Goal: Information Seeking & Learning: Get advice/opinions

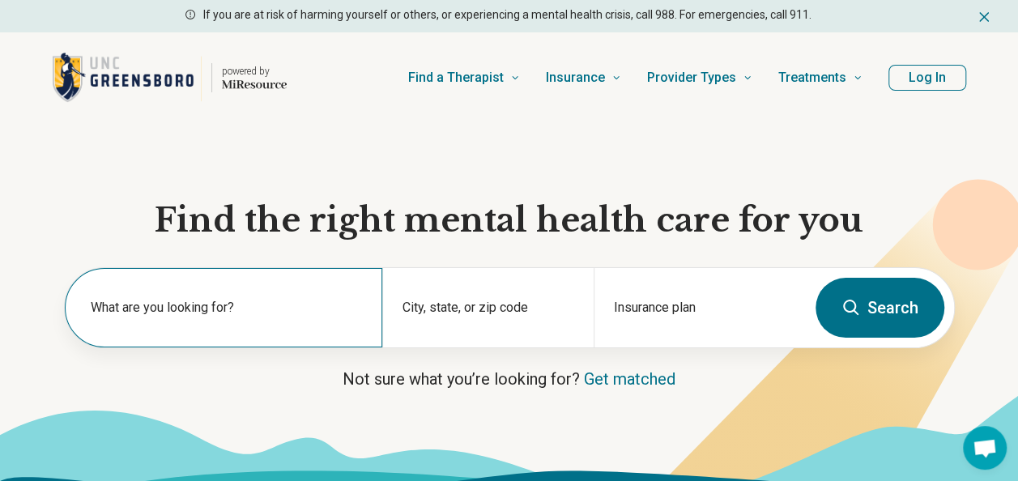
click at [332, 310] on label "What are you looking for?" at bounding box center [227, 307] width 272 height 19
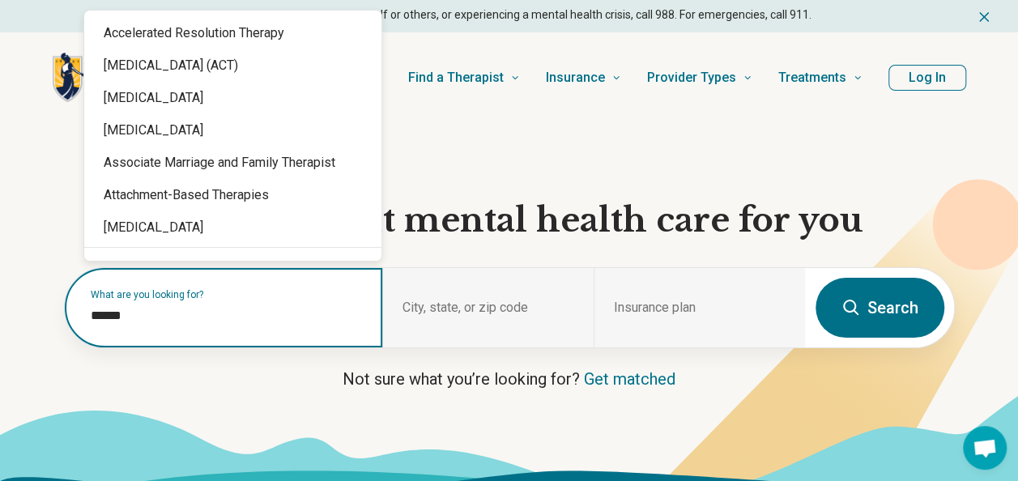
type input "*******"
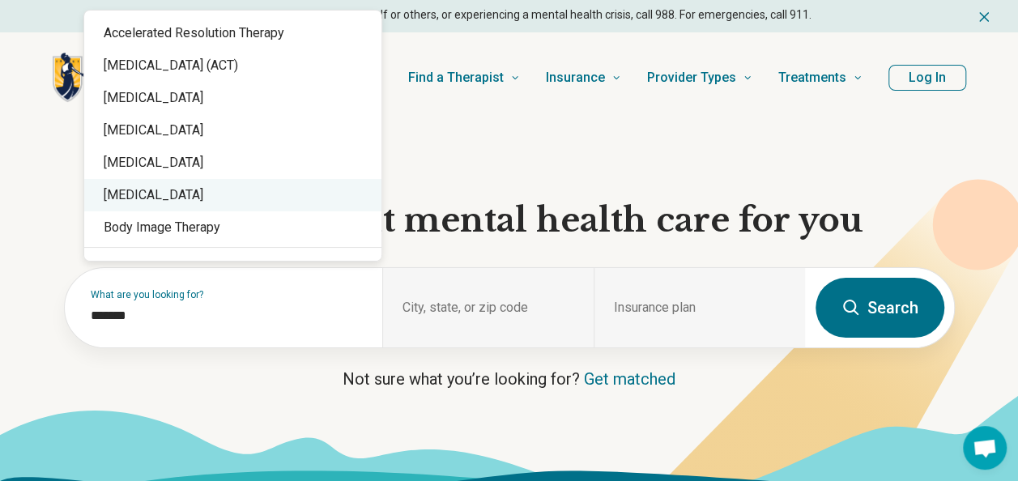
scroll to position [31, 0]
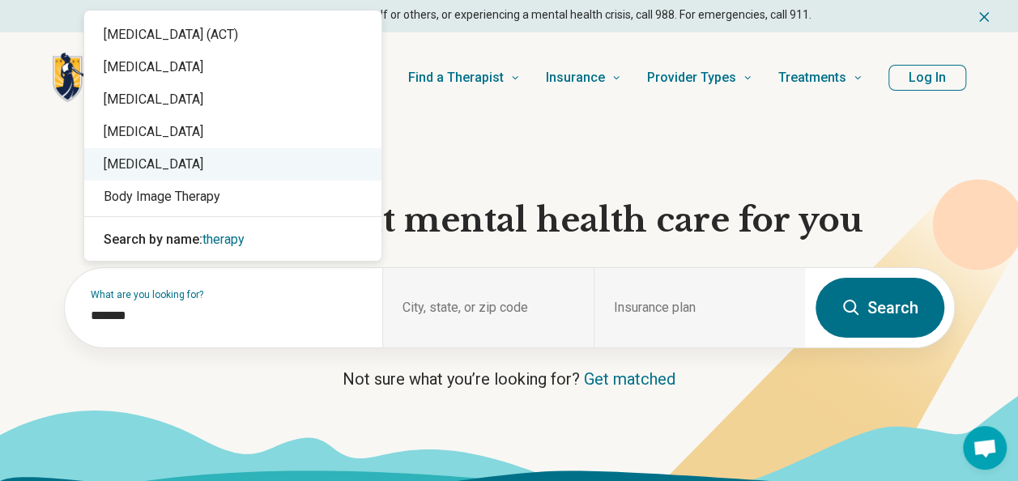
click at [277, 163] on div "[MEDICAL_DATA]" at bounding box center [232, 164] width 297 height 32
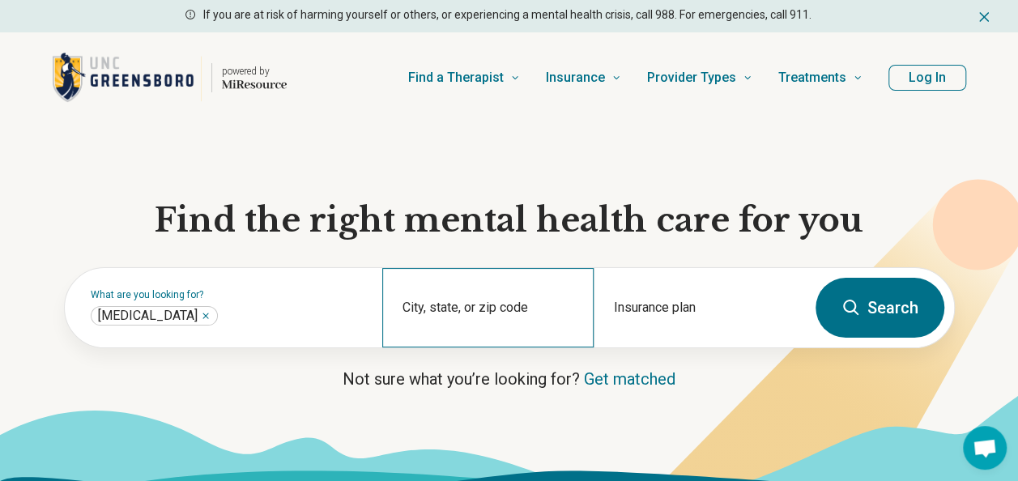
click at [493, 301] on div "City, state, or zip code" at bounding box center [487, 307] width 211 height 79
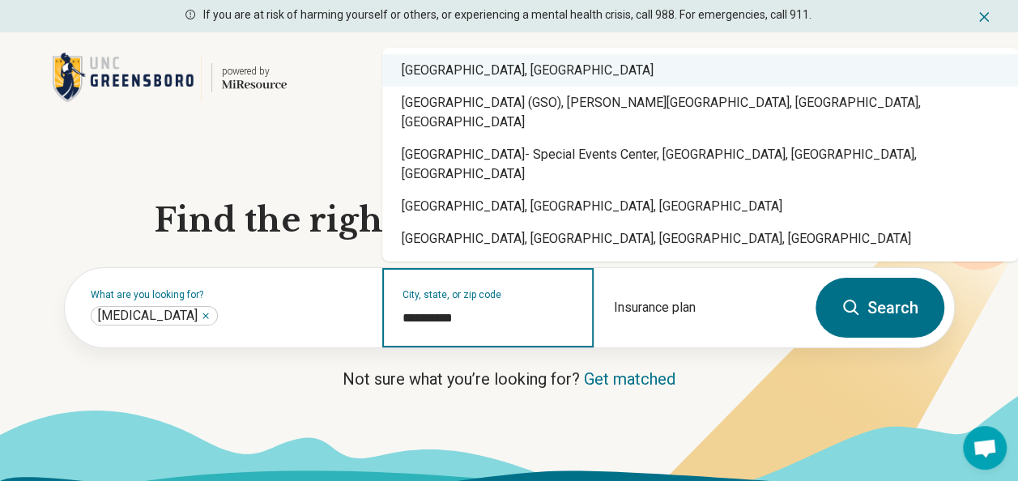
click at [486, 87] on div "[GEOGRAPHIC_DATA], [GEOGRAPHIC_DATA]" at bounding box center [700, 70] width 636 height 32
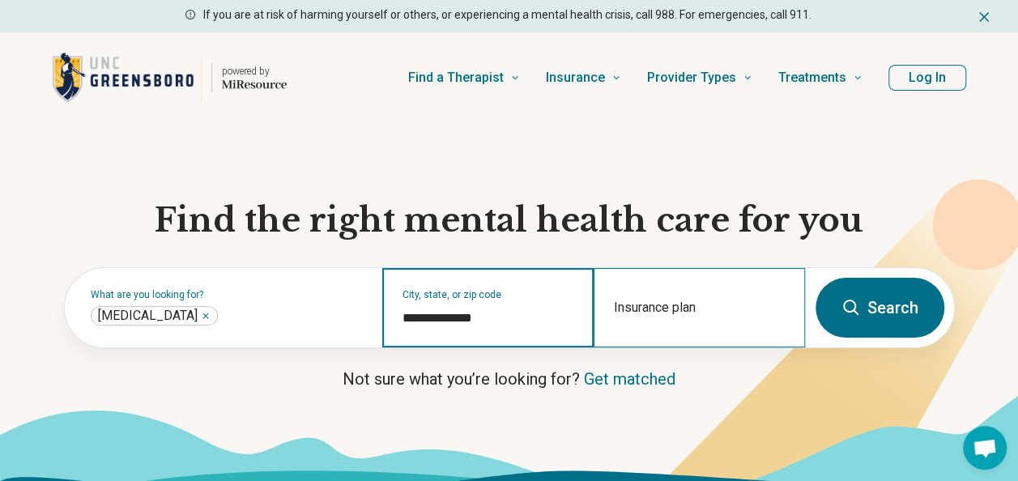
type input "**********"
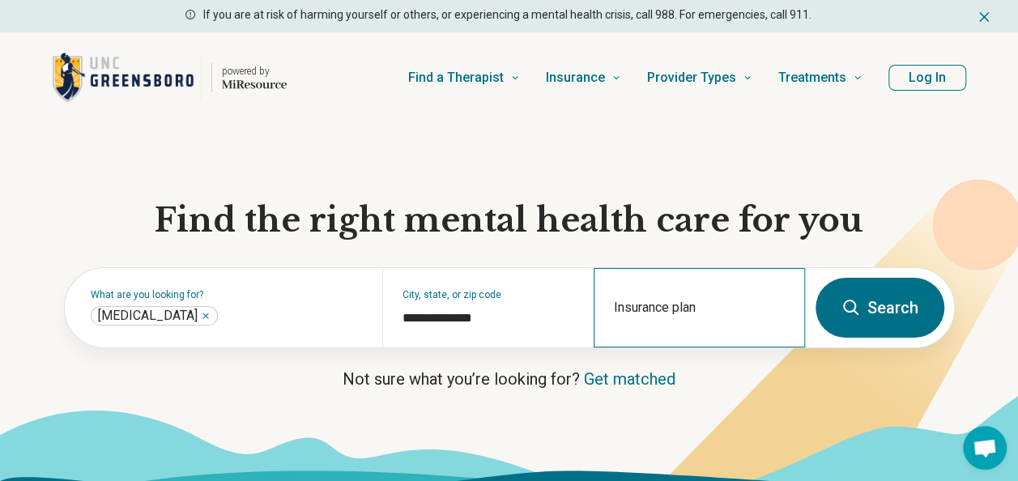
click at [710, 300] on div "Insurance plan" at bounding box center [699, 307] width 211 height 79
click at [872, 297] on button "Search" at bounding box center [880, 308] width 129 height 60
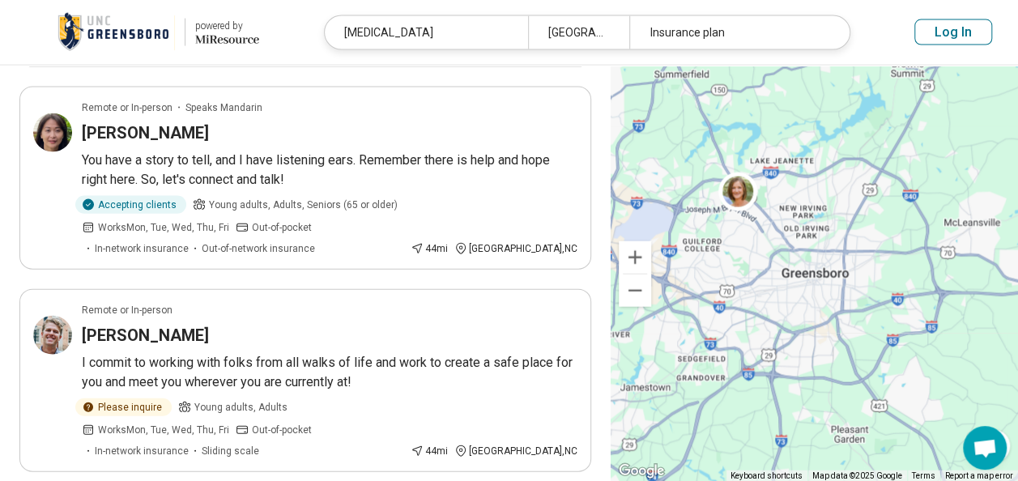
scroll to position [2116, 0]
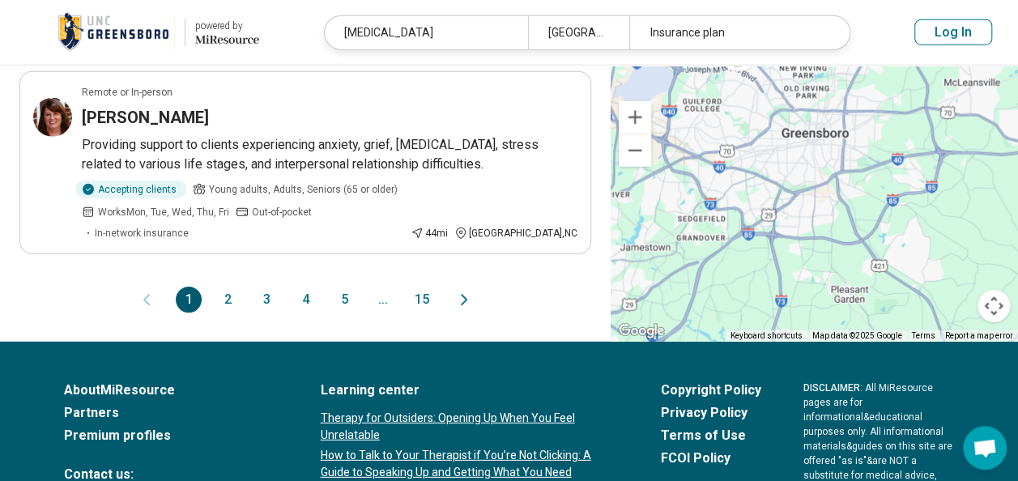
click at [221, 287] on button "2" at bounding box center [228, 300] width 26 height 26
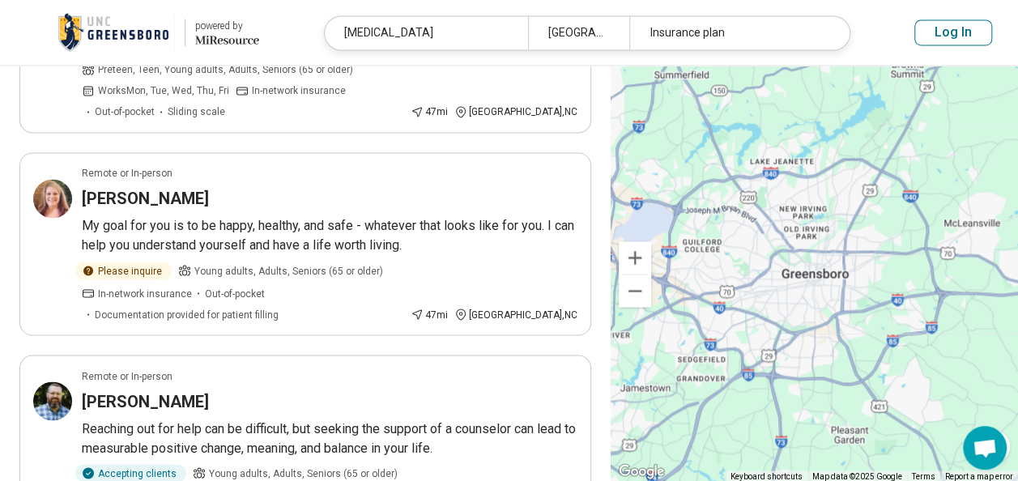
scroll to position [1683, 0]
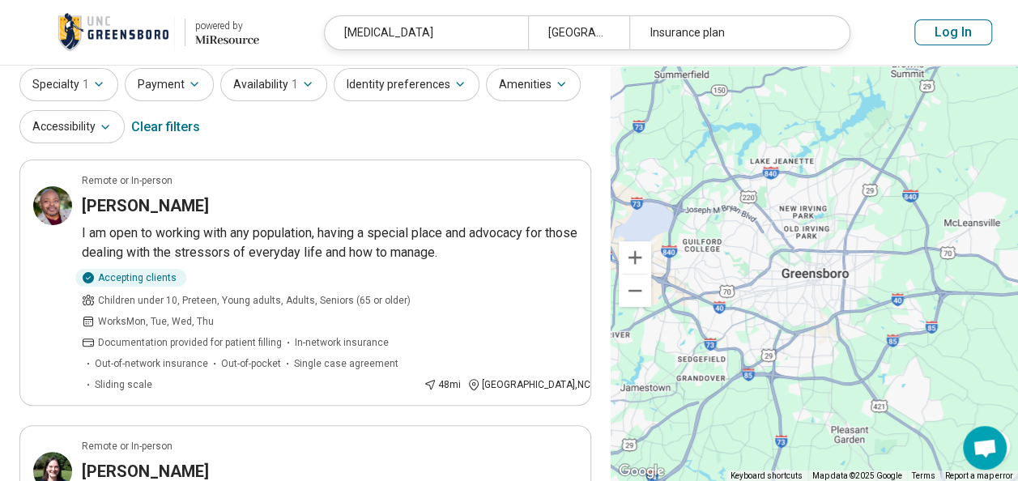
scroll to position [25, 0]
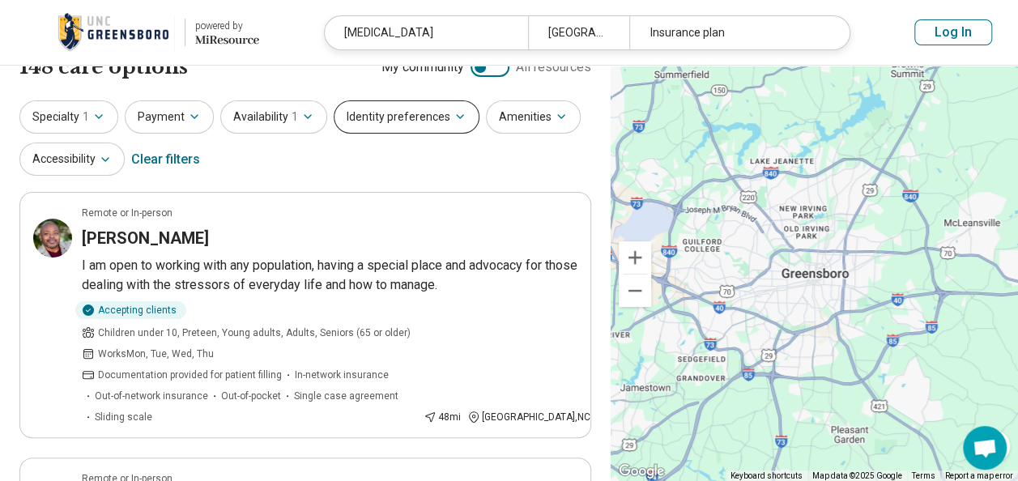
click at [438, 116] on button "Identity preferences" at bounding box center [407, 116] width 146 height 33
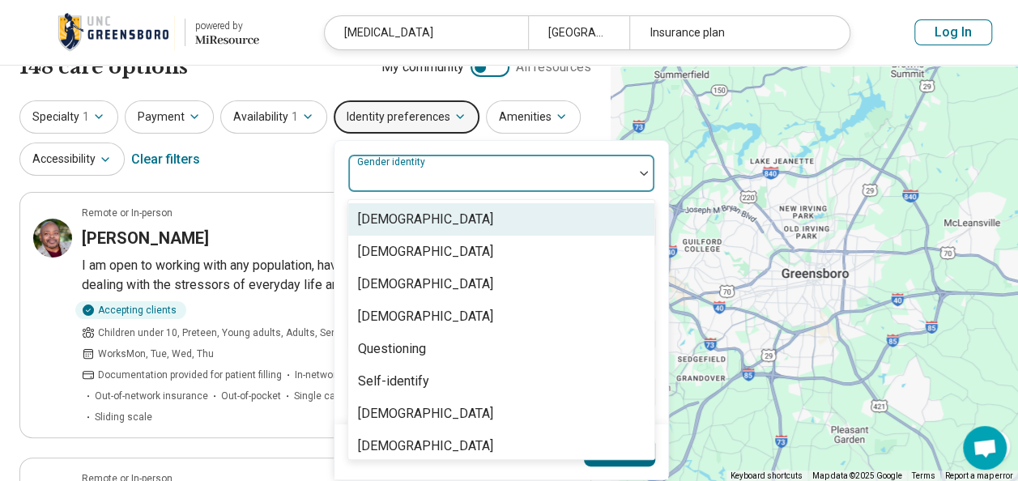
click at [424, 164] on div "Gender identity" at bounding box center [502, 173] width 308 height 39
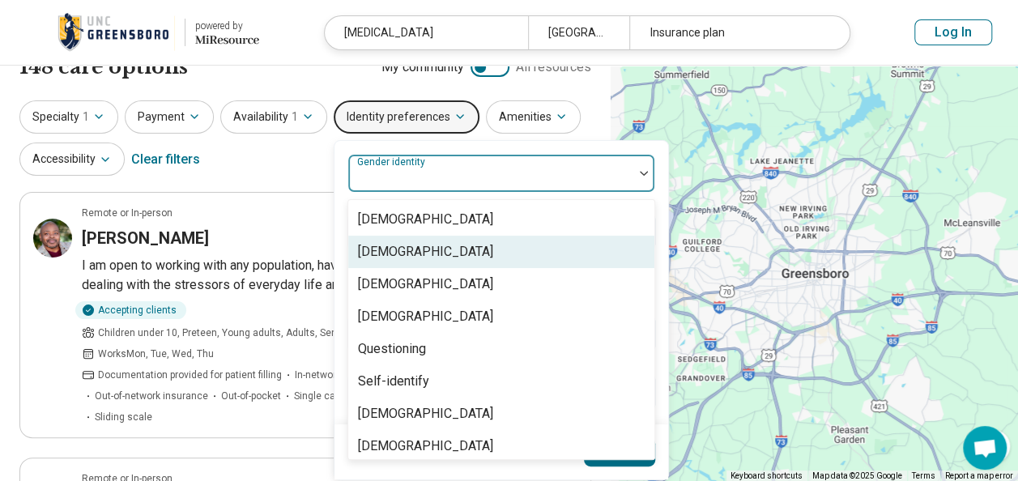
click at [459, 247] on div "[DEMOGRAPHIC_DATA]" at bounding box center [501, 252] width 306 height 32
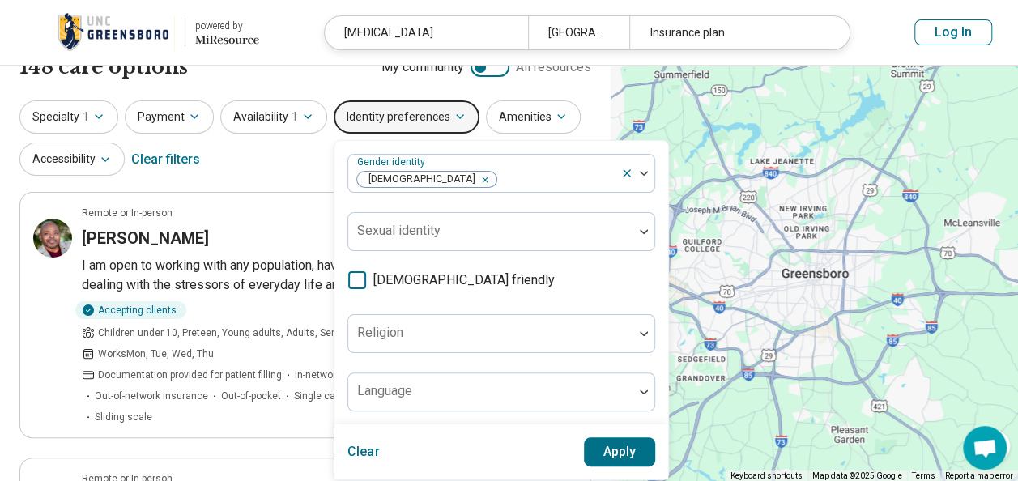
click at [497, 441] on div "Clear Apply" at bounding box center [502, 452] width 334 height 55
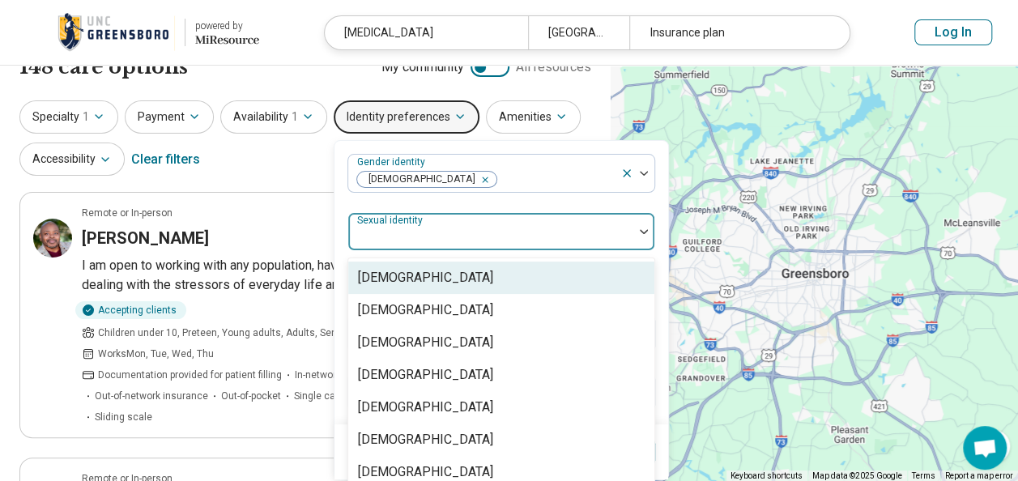
click at [489, 242] on div at bounding box center [491, 238] width 272 height 23
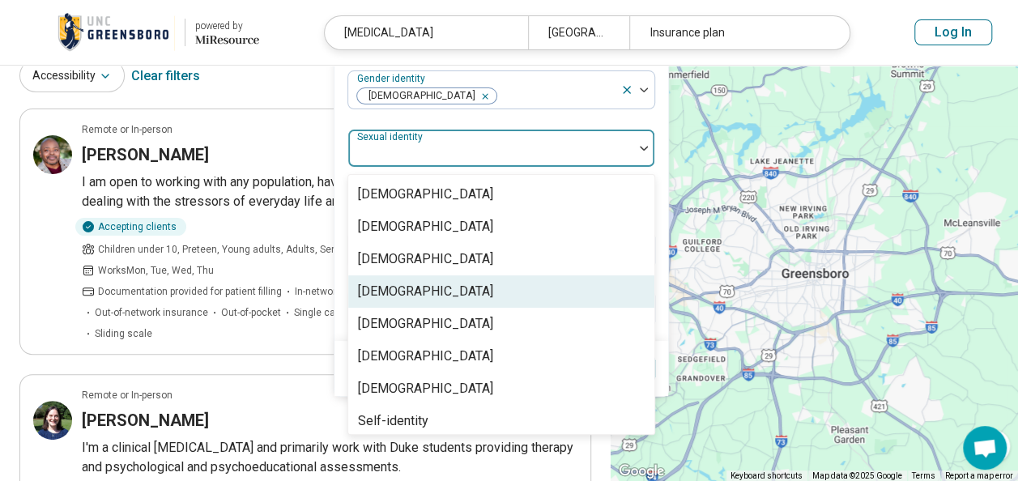
scroll to position [81, 0]
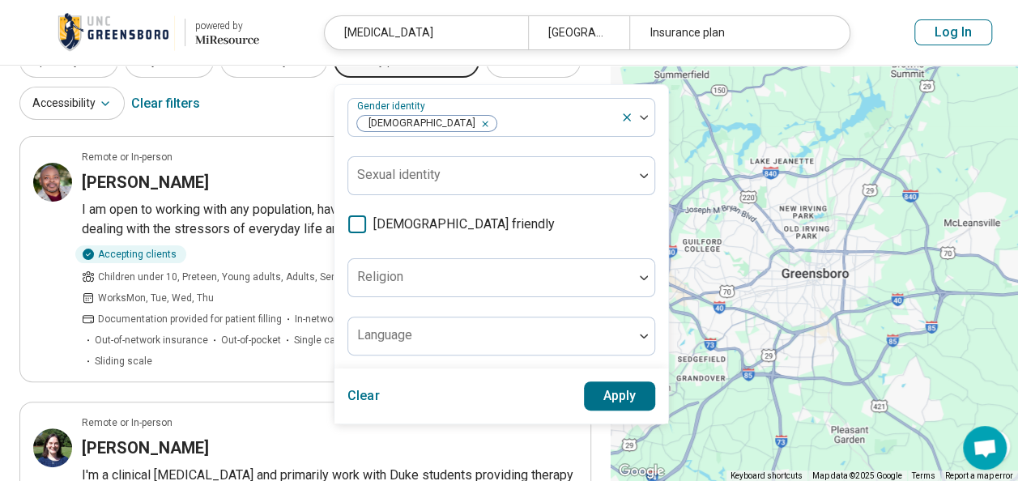
click at [560, 149] on div "Gender identity [DEMOGRAPHIC_DATA] Sexual identity [DEMOGRAPHIC_DATA] friendly …" at bounding box center [502, 227] width 308 height 258
click at [603, 394] on button "Apply" at bounding box center [620, 396] width 72 height 29
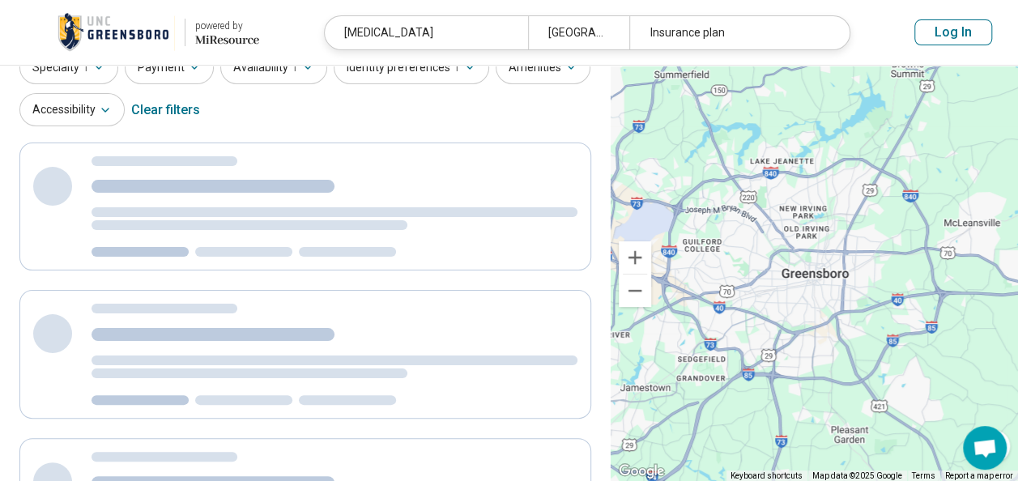
scroll to position [59, 0]
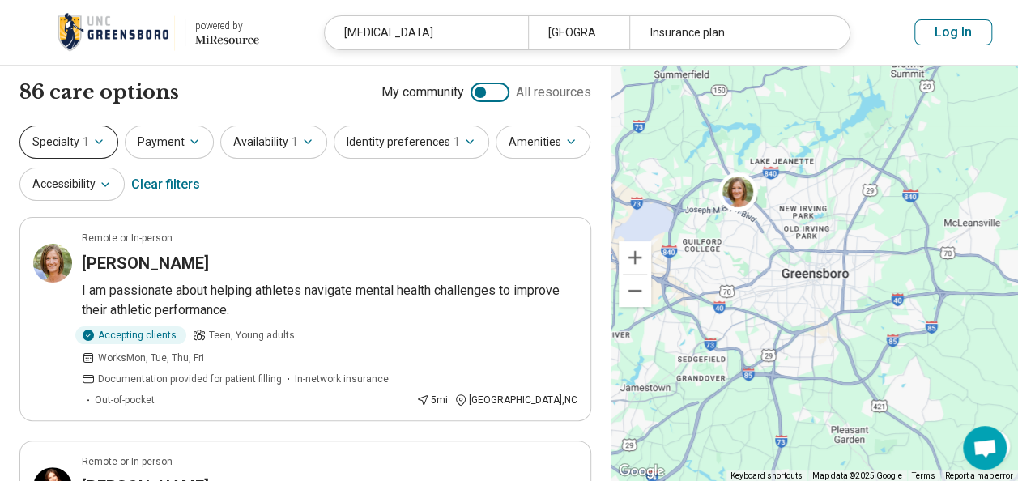
click at [89, 151] on button "Specialty 1" at bounding box center [68, 142] width 99 height 33
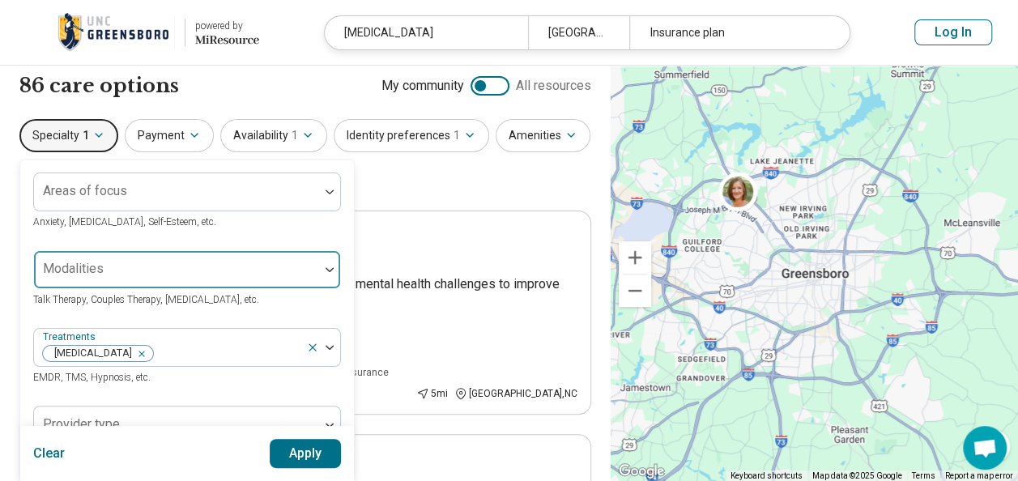
click at [172, 277] on div at bounding box center [177, 276] width 272 height 23
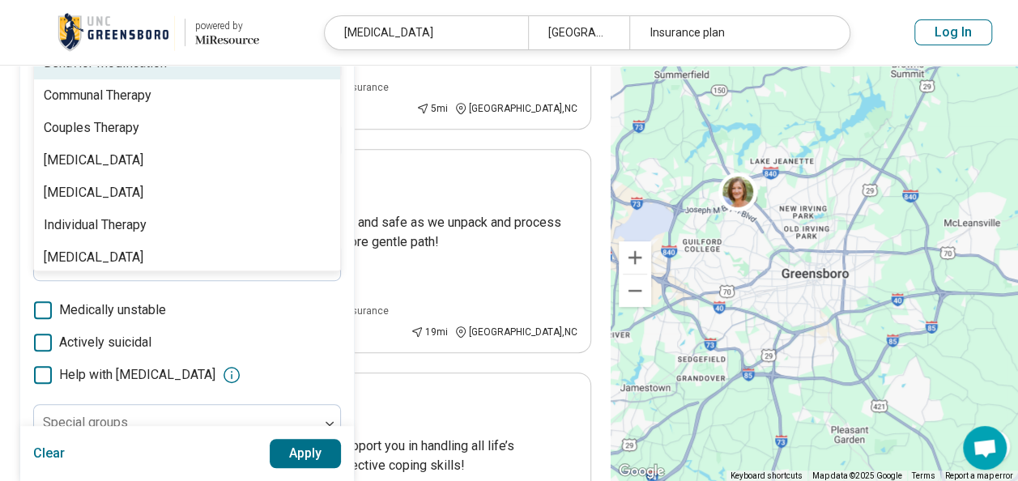
scroll to position [295, 0]
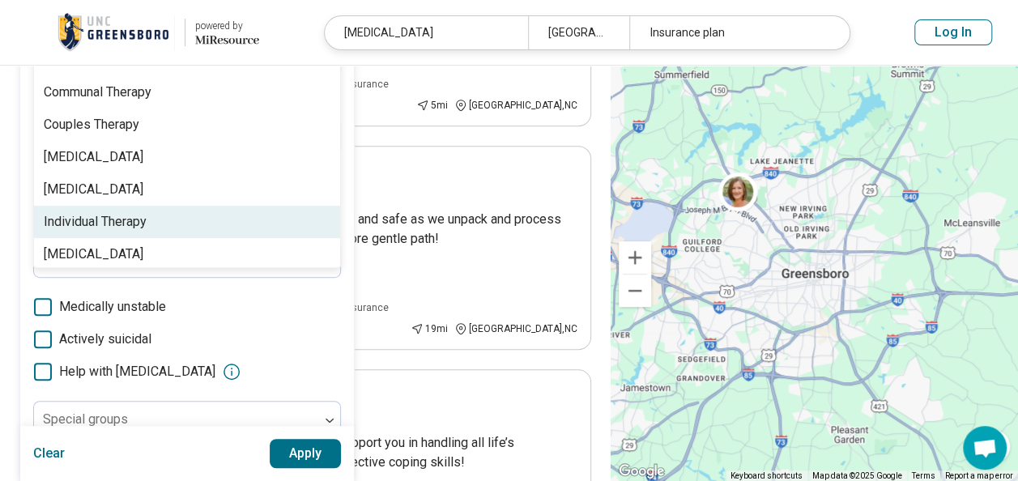
click at [170, 209] on div "Individual Therapy" at bounding box center [187, 222] width 306 height 32
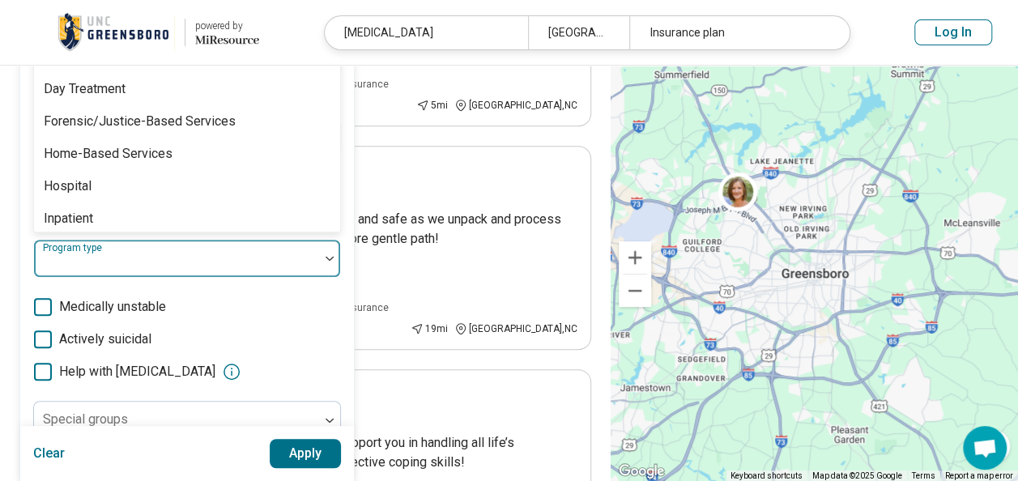
click at [199, 261] on div at bounding box center [177, 265] width 272 height 23
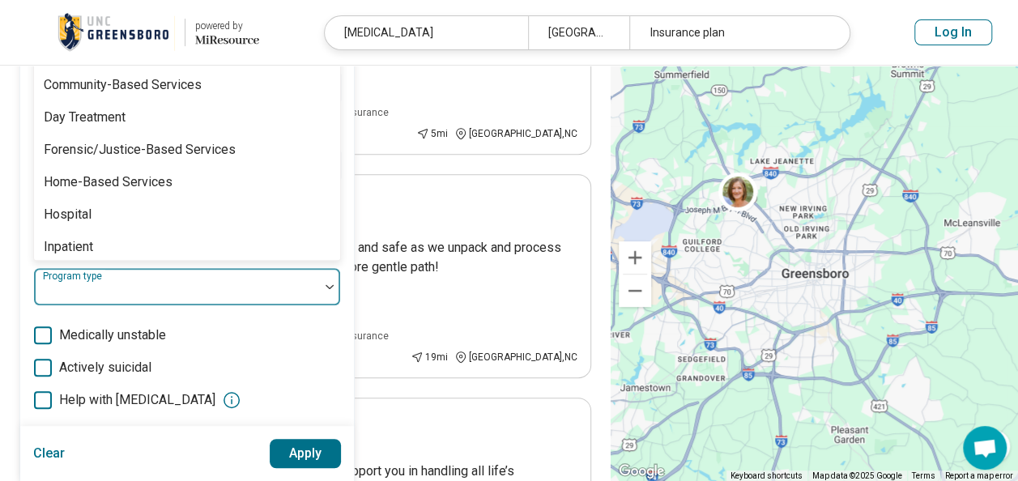
scroll to position [259, 0]
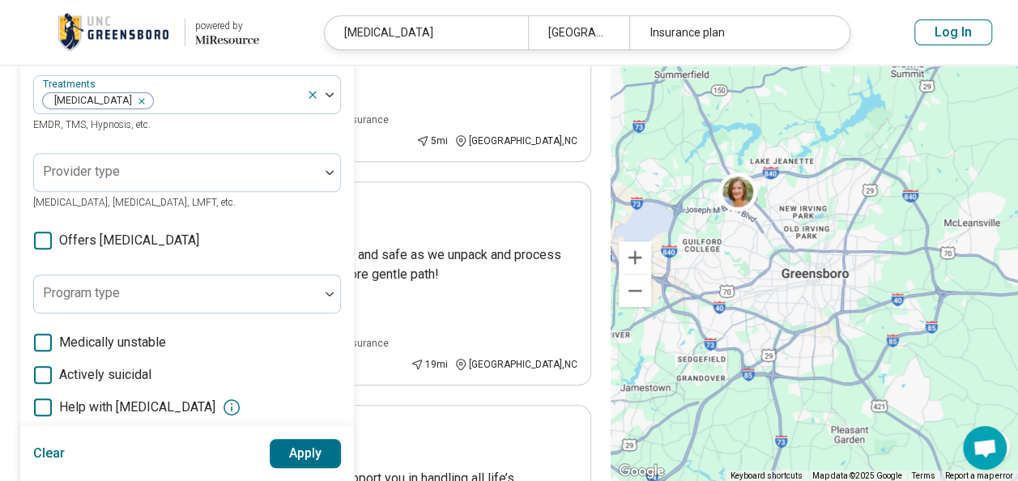
click at [263, 344] on label "Medically unstable" at bounding box center [187, 342] width 308 height 19
click at [322, 444] on button "Apply" at bounding box center [306, 453] width 72 height 29
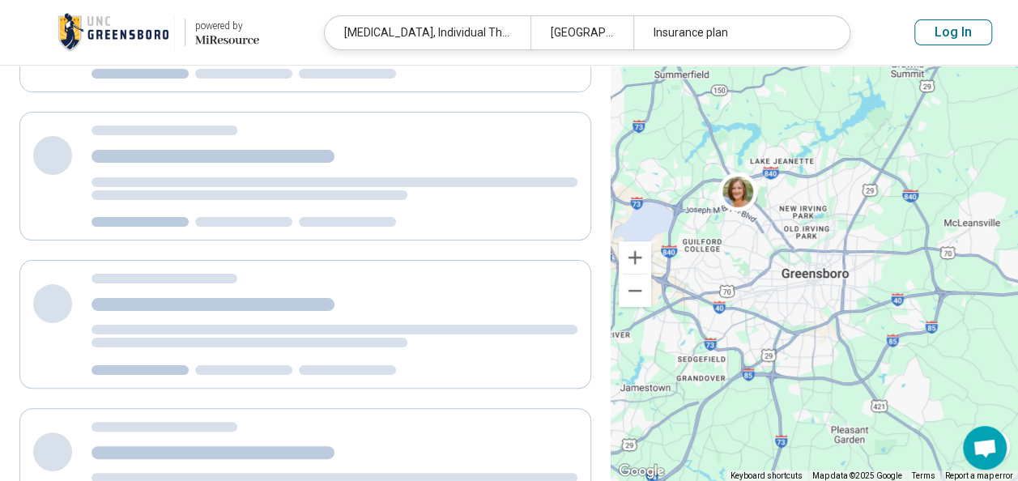
scroll to position [225, 0]
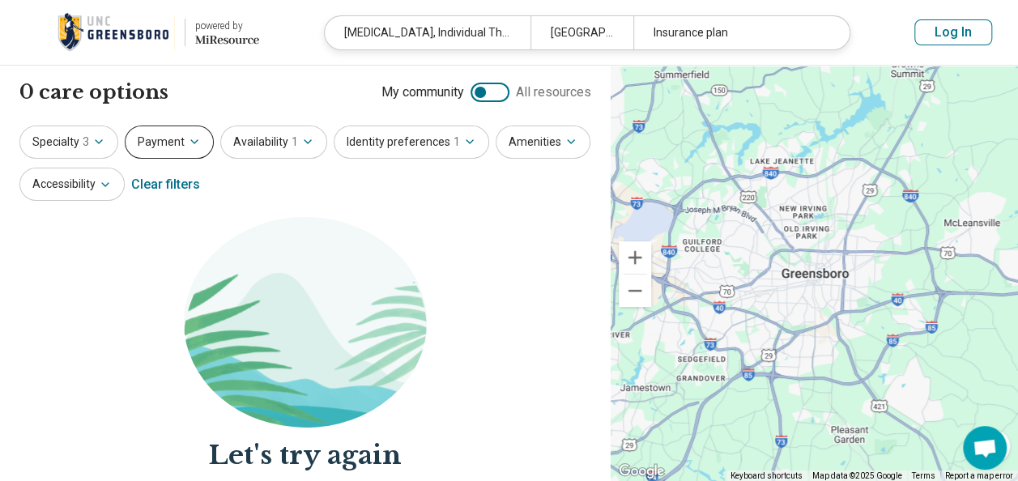
click at [194, 147] on icon "button" at bounding box center [194, 141] width 13 height 13
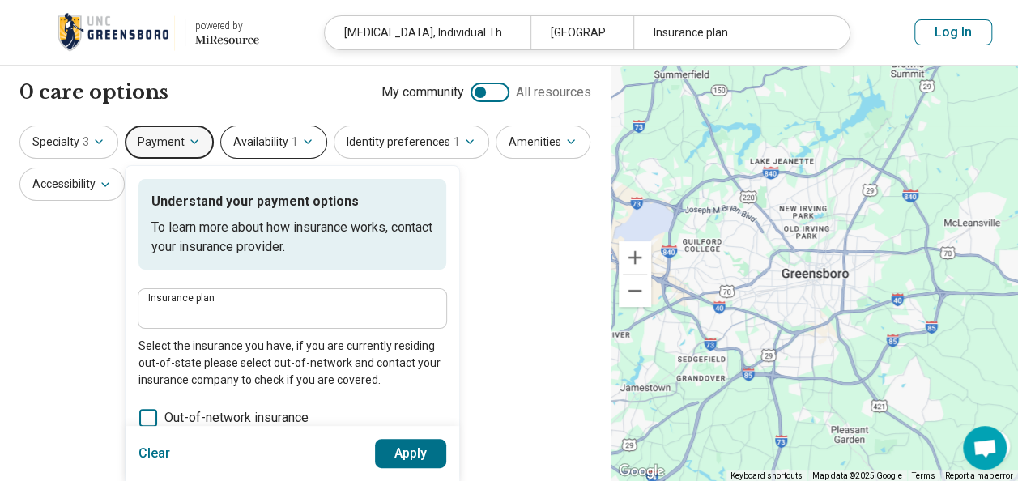
click at [273, 154] on button "Availability 1" at bounding box center [273, 142] width 107 height 33
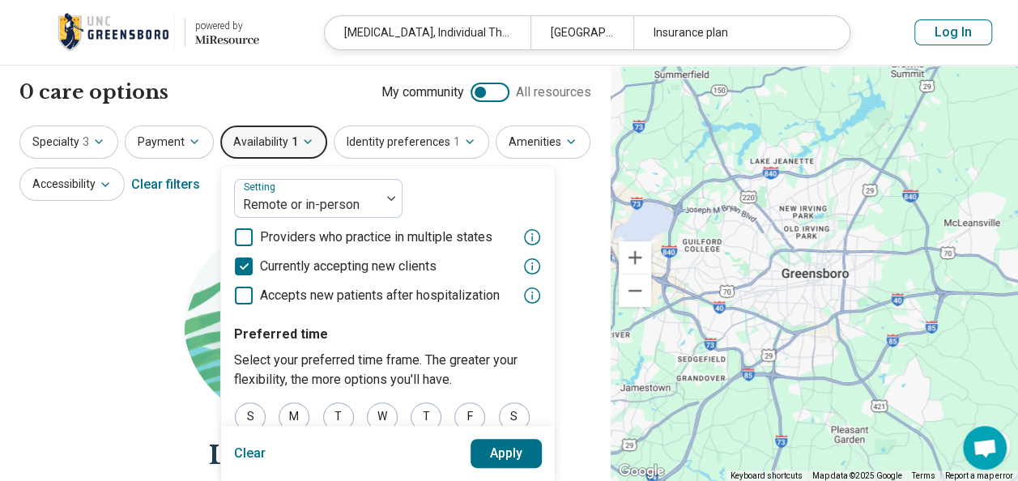
click at [136, 336] on section "Let's try again Sorry, your search didn’t return any results. Try removing filt…" at bounding box center [305, 436] width 572 height 438
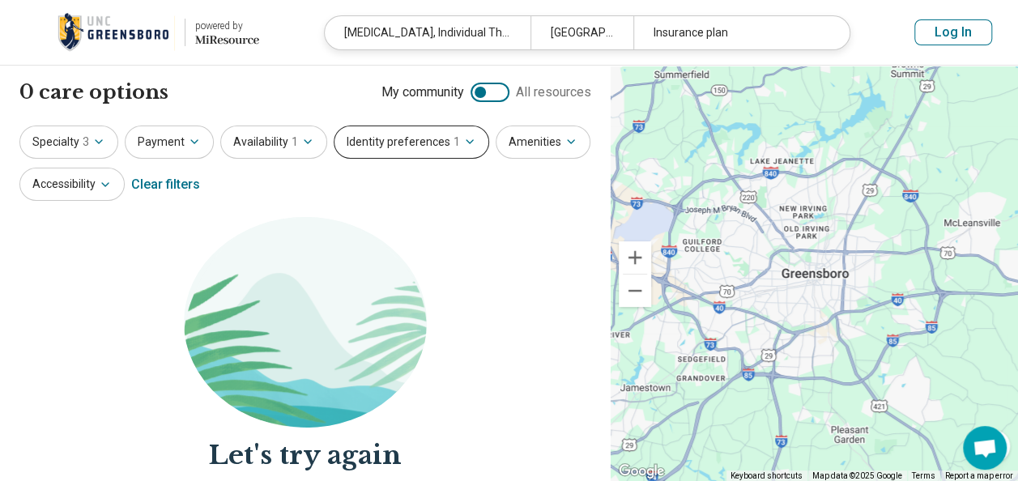
click at [356, 131] on button "Identity preferences 1" at bounding box center [412, 142] width 156 height 33
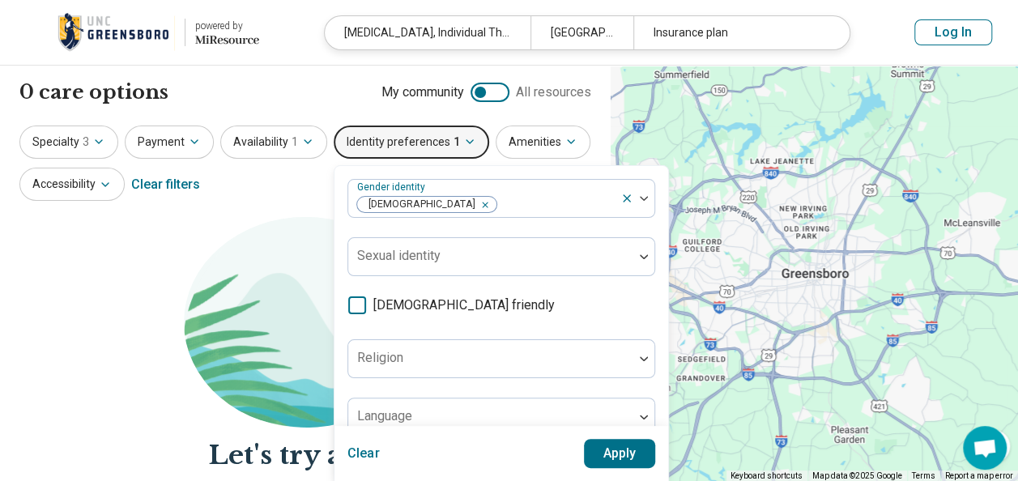
click at [300, 95] on div "0 care options 0 provider s My community All resources" at bounding box center [305, 93] width 572 height 28
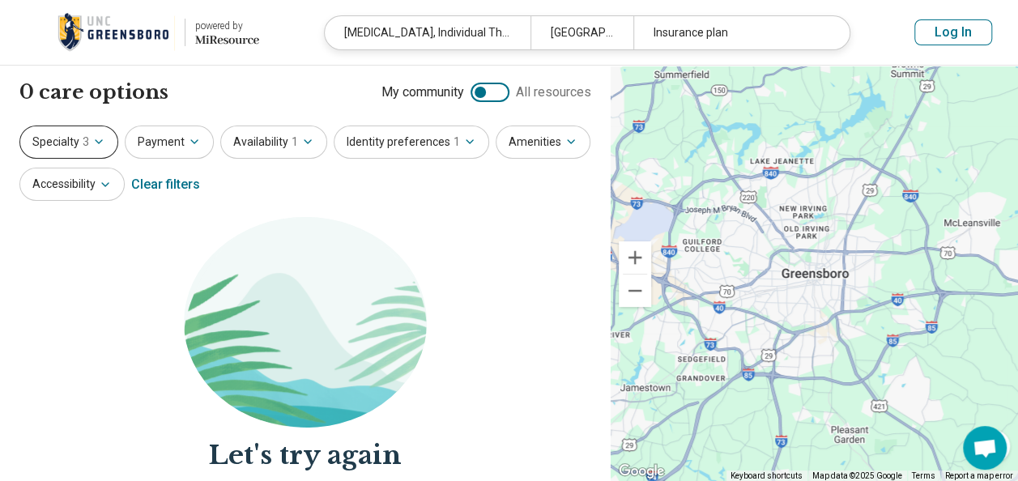
click at [63, 130] on button "Specialty 3" at bounding box center [68, 142] width 99 height 33
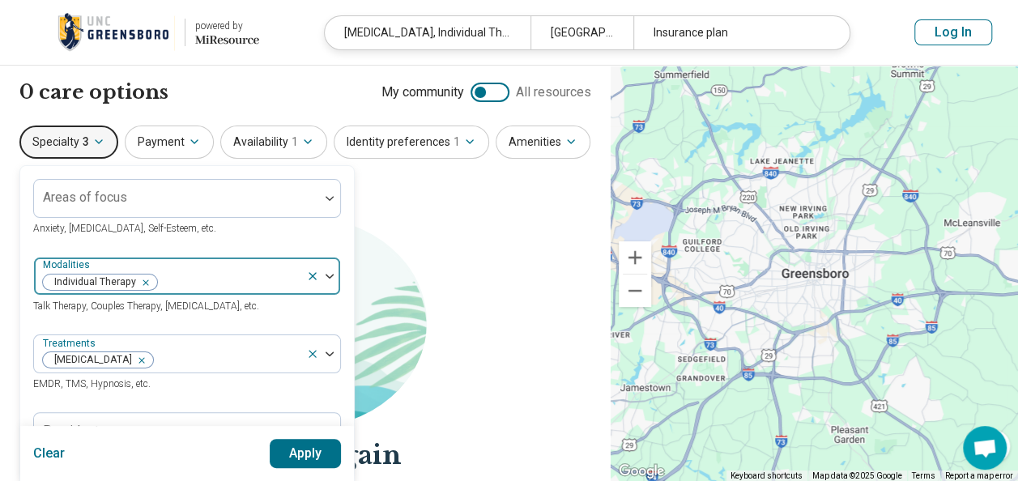
click at [310, 273] on icon at bounding box center [313, 276] width 6 height 6
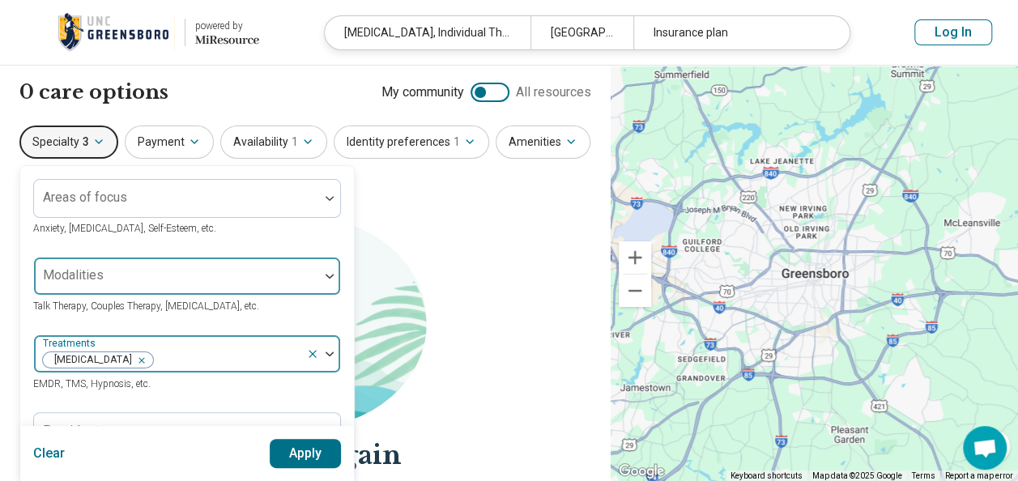
click at [313, 348] on icon at bounding box center [312, 354] width 13 height 13
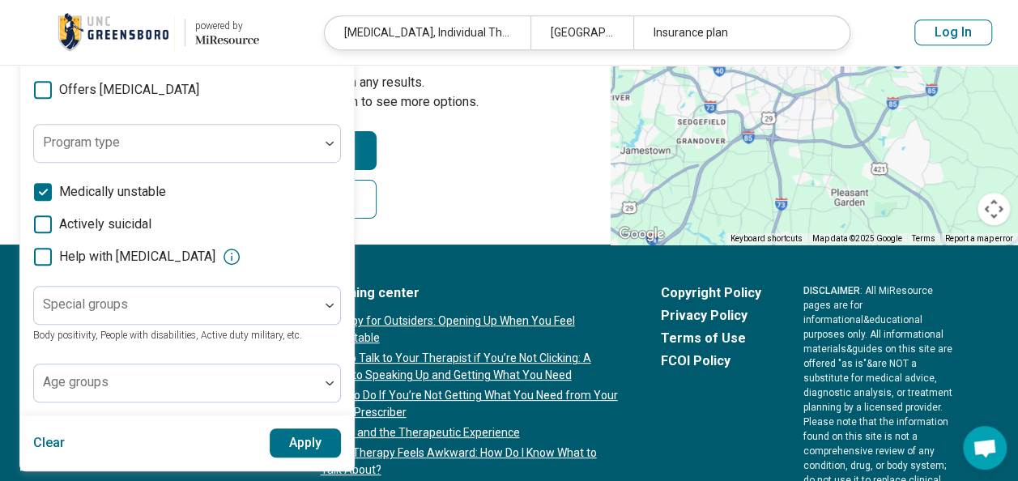
scroll to position [486, 0]
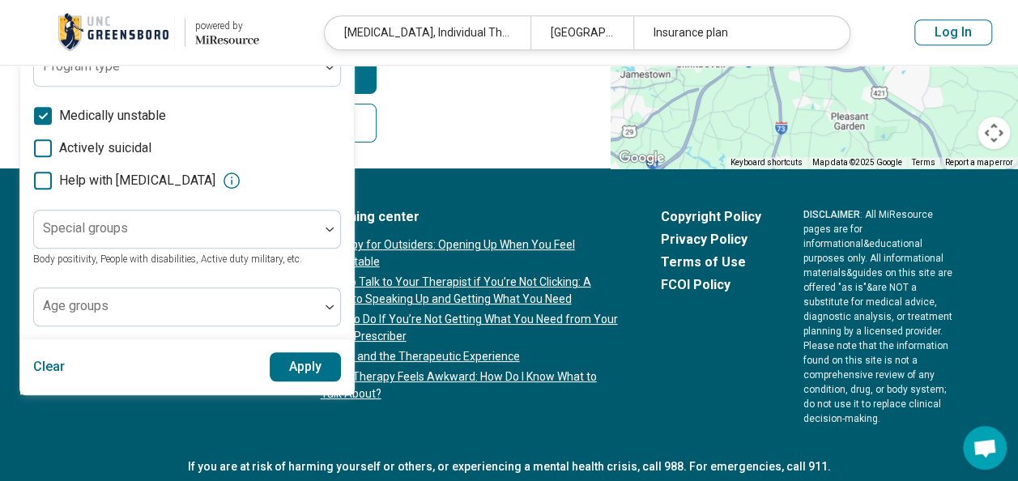
click at [49, 115] on icon at bounding box center [43, 116] width 18 height 18
click at [292, 360] on button "Apply" at bounding box center [306, 366] width 72 height 29
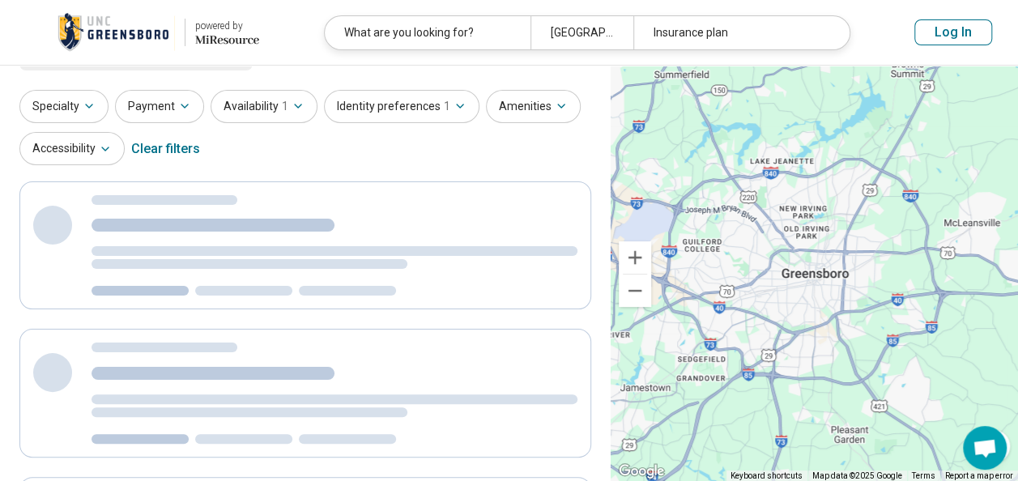
scroll to position [0, 0]
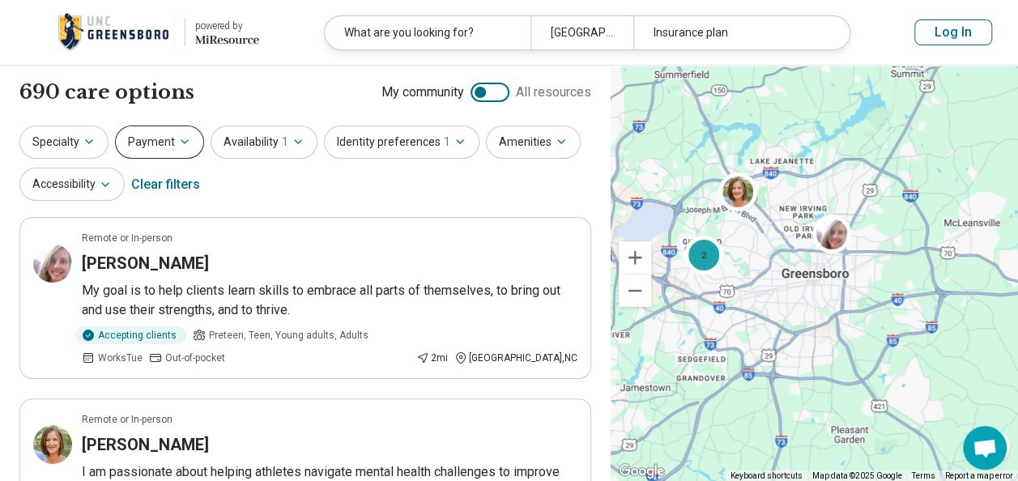
click at [196, 139] on button "Payment" at bounding box center [159, 142] width 89 height 33
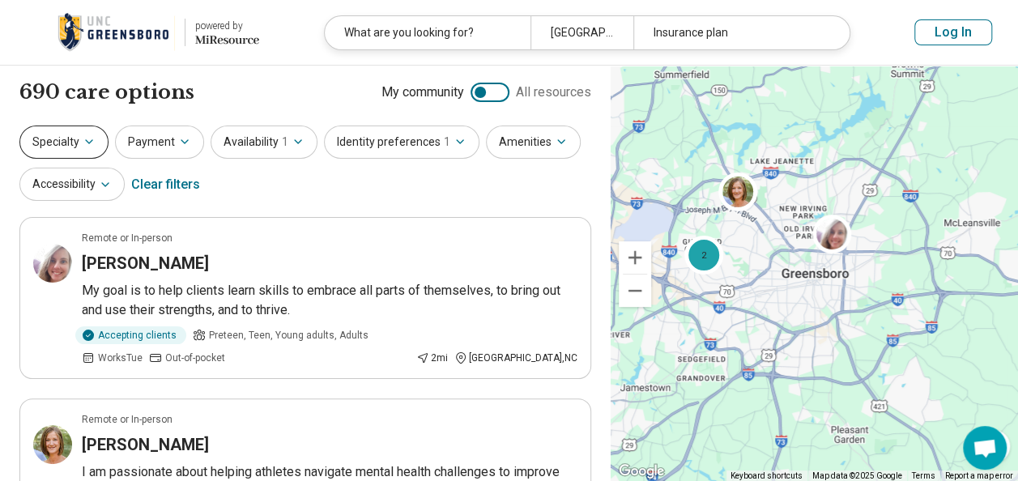
click at [76, 145] on button "Specialty" at bounding box center [63, 142] width 89 height 33
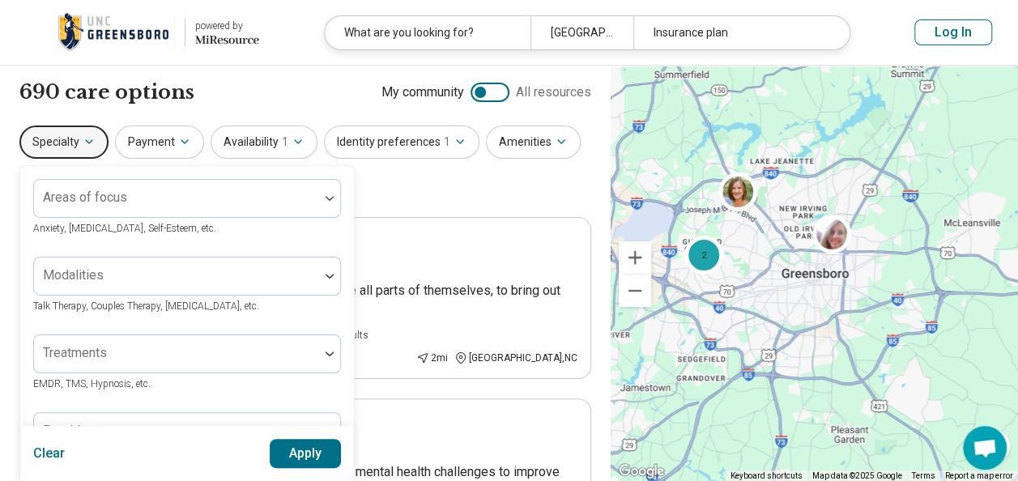
click at [431, 192] on div "Specialty Areas of focus Anxiety, [MEDICAL_DATA], Self-Esteem, etc. Modalities …" at bounding box center [305, 165] width 572 height 79
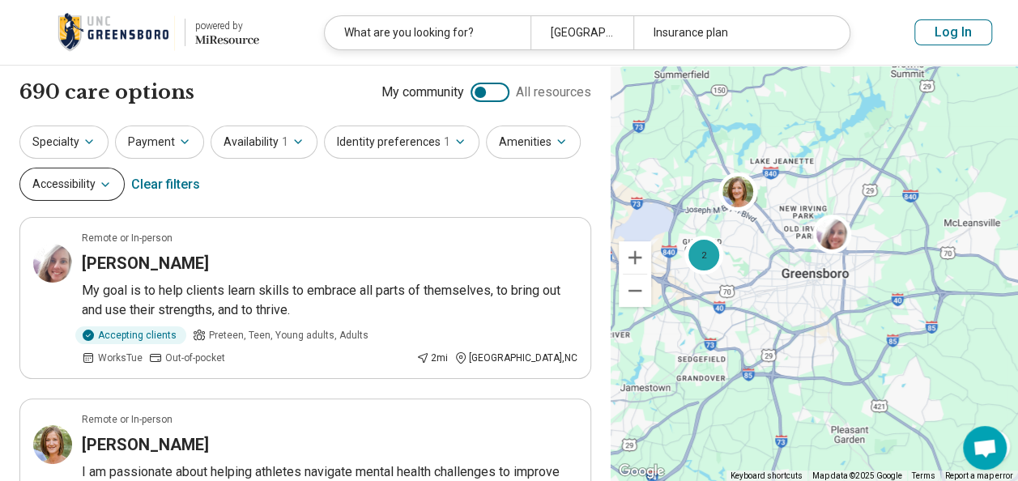
click at [105, 180] on icon "button" at bounding box center [105, 184] width 13 height 13
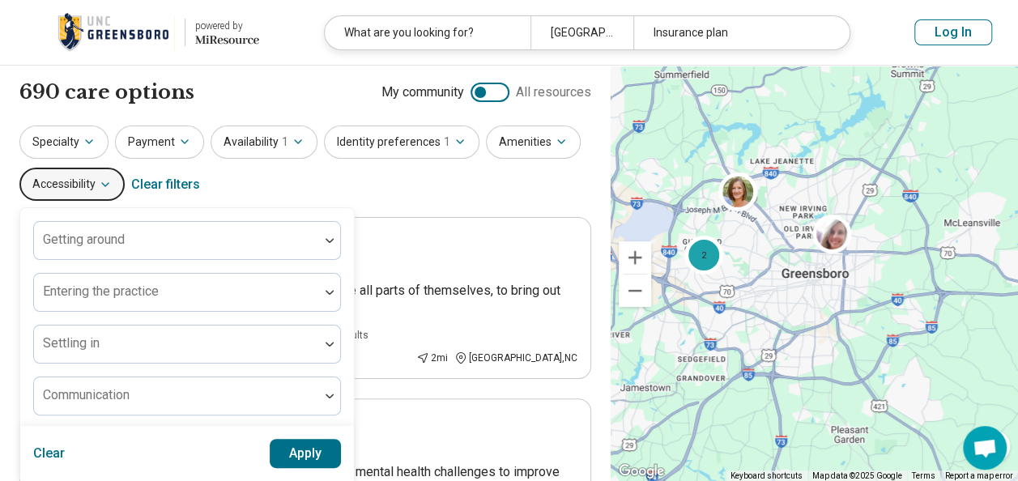
click at [263, 183] on div "Specialty Payment Availability 1 Identity preferences 1 Amenities Accessibility…" at bounding box center [305, 165] width 572 height 79
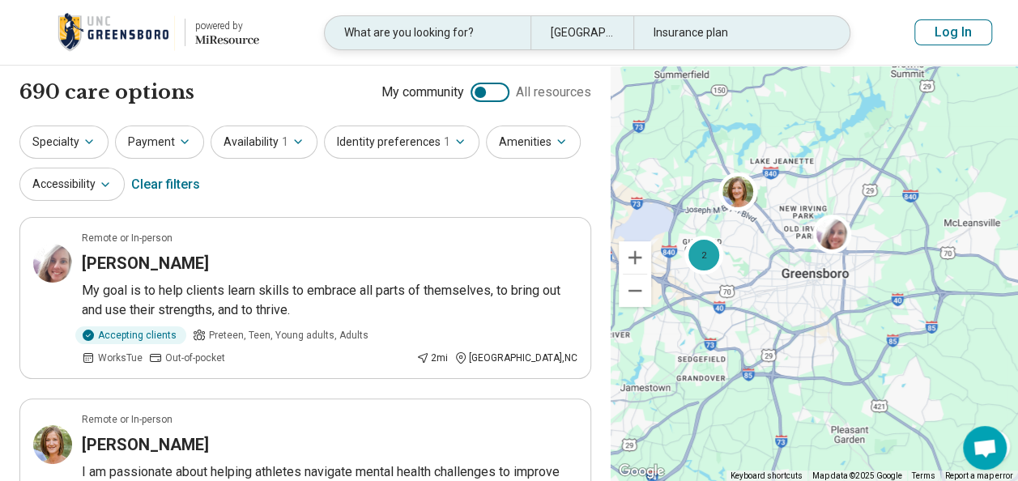
click at [764, 34] on div "Insurance plan" at bounding box center [737, 32] width 206 height 33
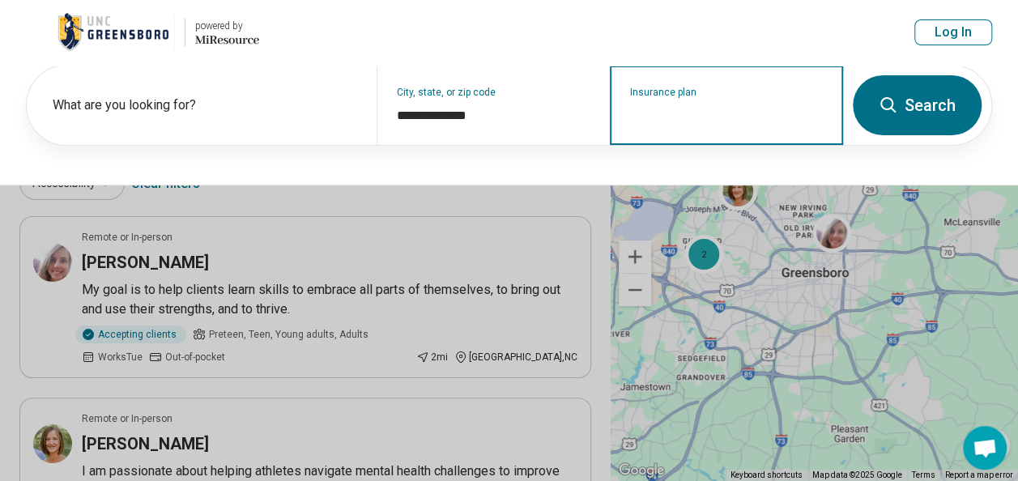
click at [695, 110] on input "Insurance plan" at bounding box center [727, 115] width 194 height 19
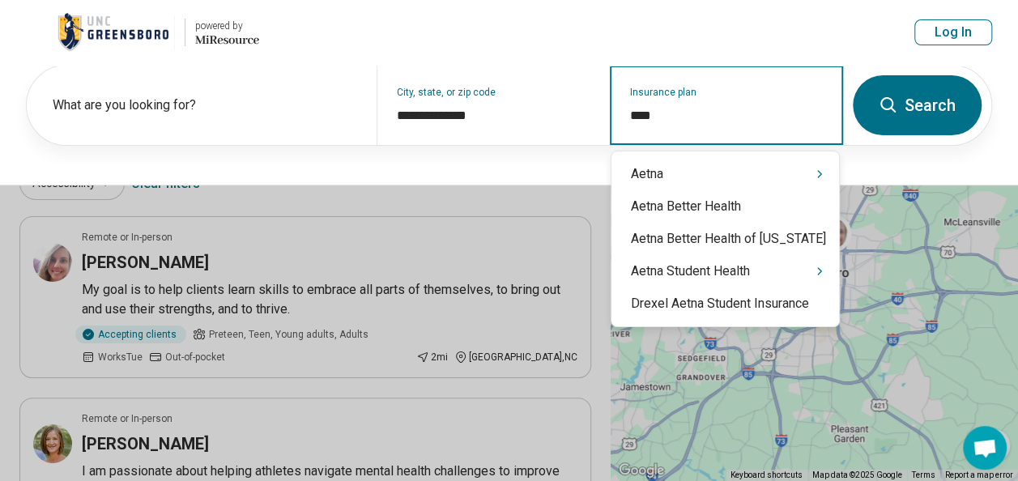
type input "*****"
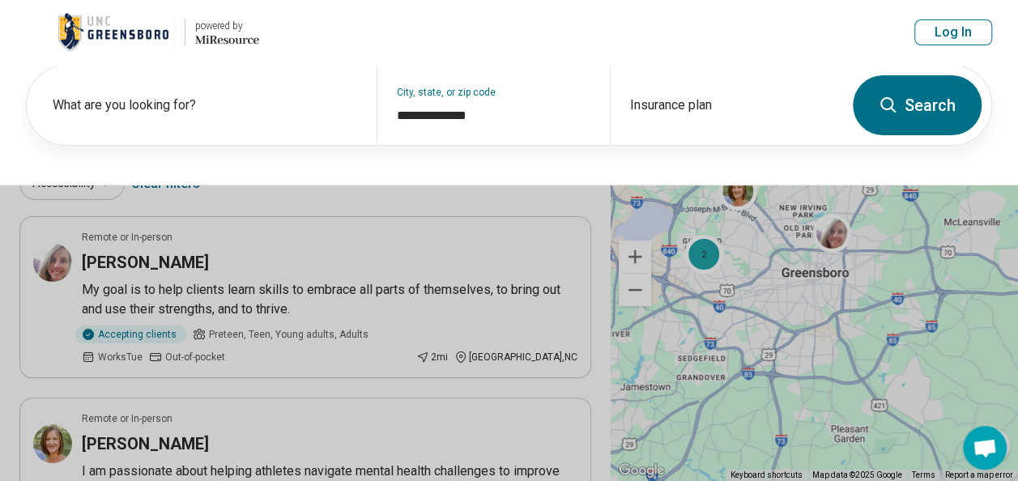
click at [906, 100] on button "Search" at bounding box center [917, 105] width 129 height 60
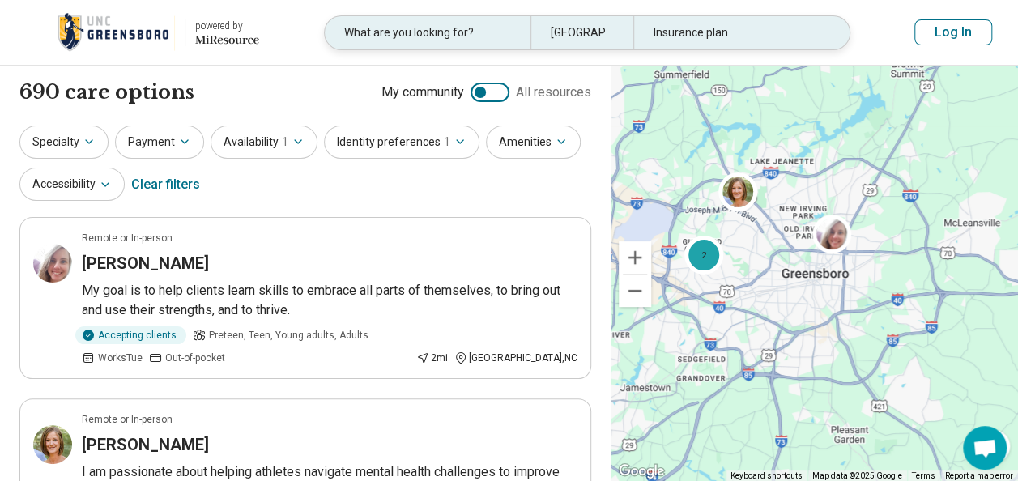
click at [463, 39] on div "What are you looking for?" at bounding box center [428, 32] width 206 height 33
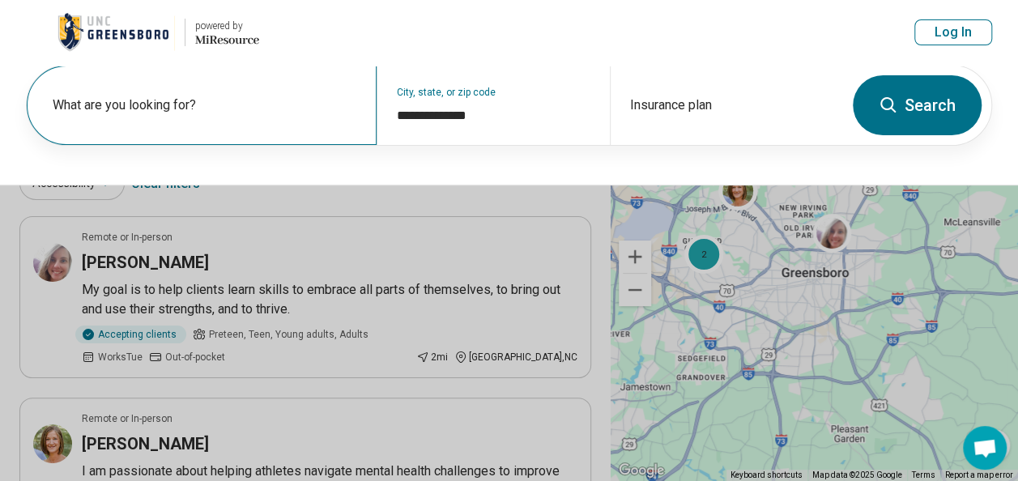
click at [290, 99] on label "What are you looking for?" at bounding box center [205, 105] width 305 height 19
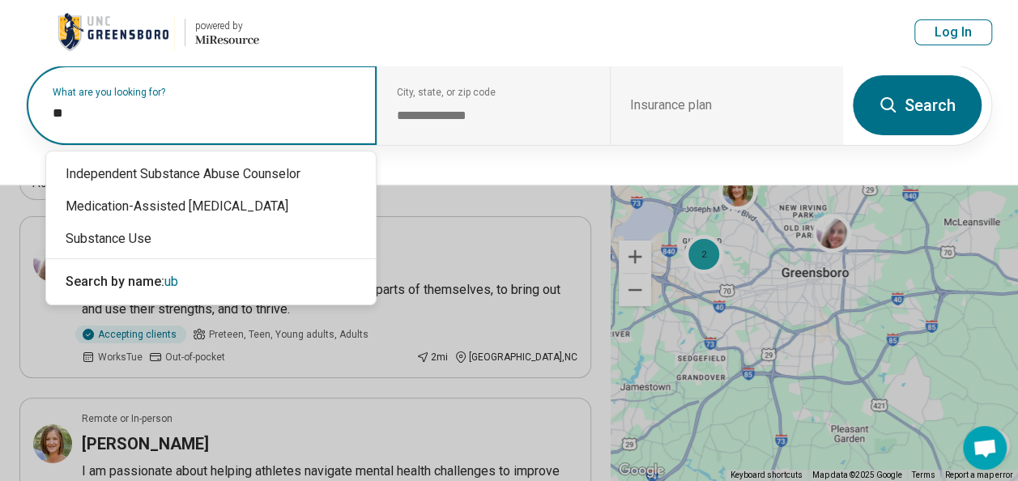
type input "*"
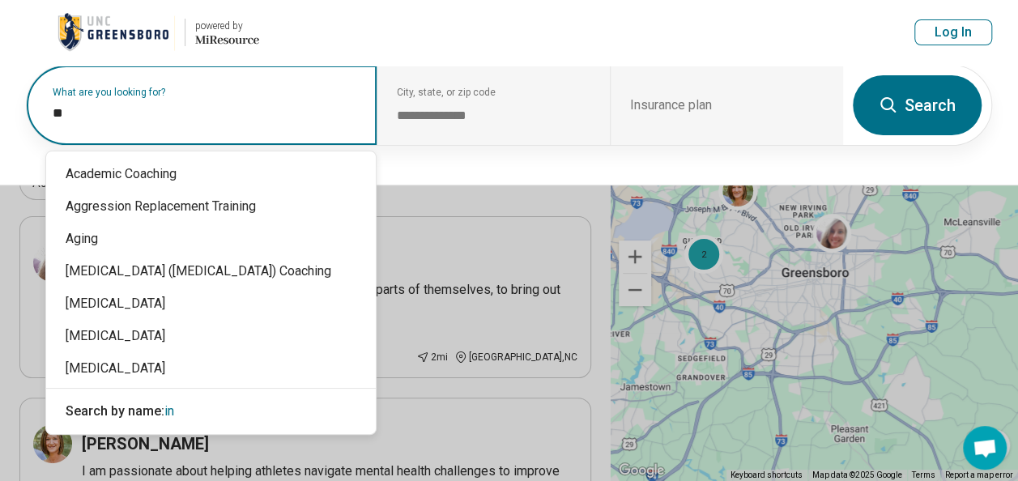
type input "***"
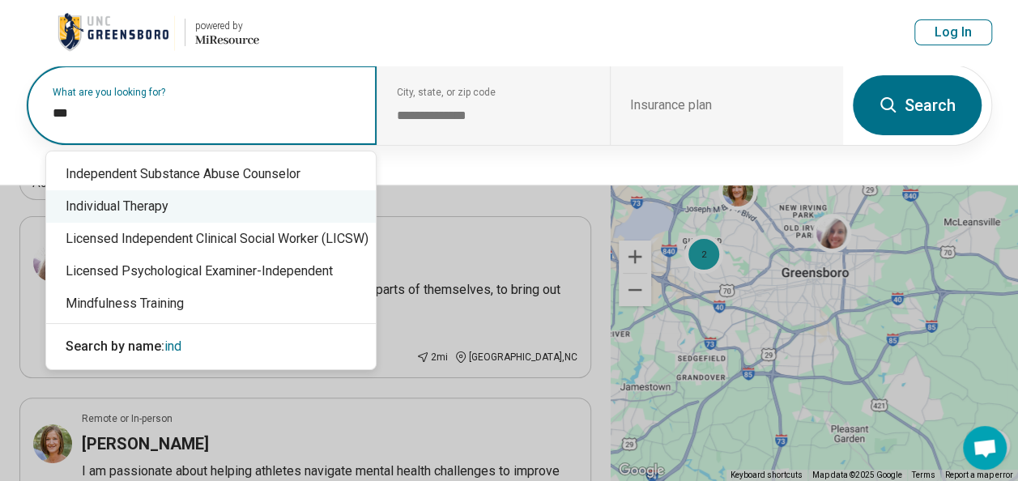
click at [288, 205] on div "Individual Therapy" at bounding box center [211, 206] width 330 height 32
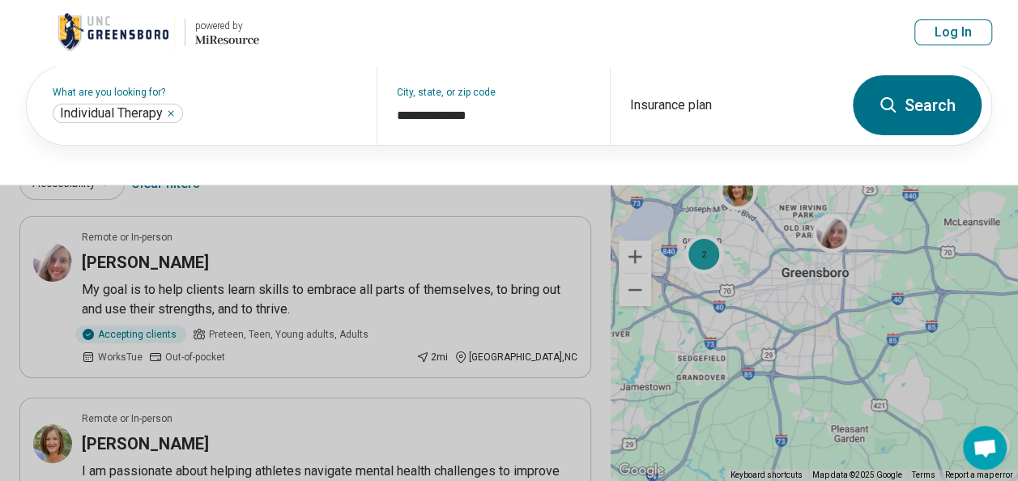
click at [900, 90] on button "Search" at bounding box center [917, 105] width 129 height 60
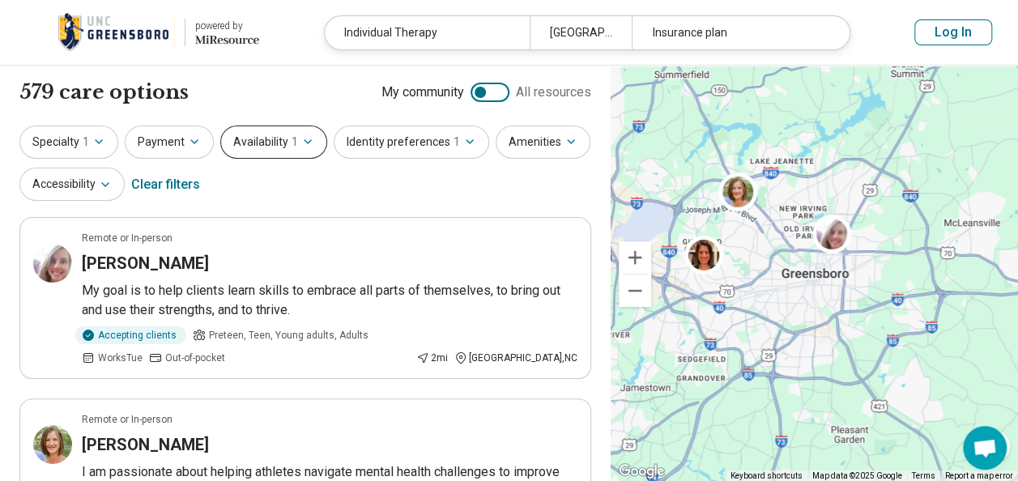
click at [272, 151] on button "Availability 1" at bounding box center [273, 142] width 107 height 33
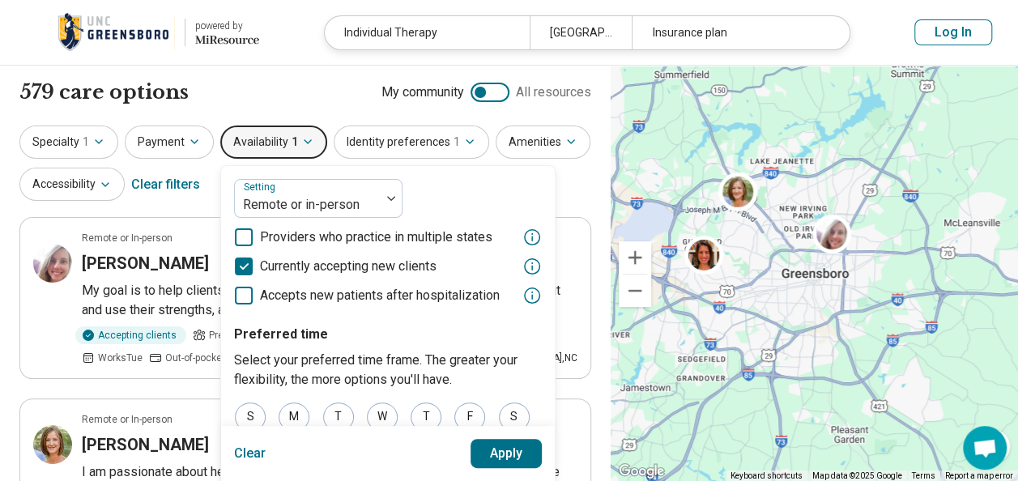
click at [295, 104] on div "579 care options 579 provider s My community All resources" at bounding box center [305, 93] width 572 height 28
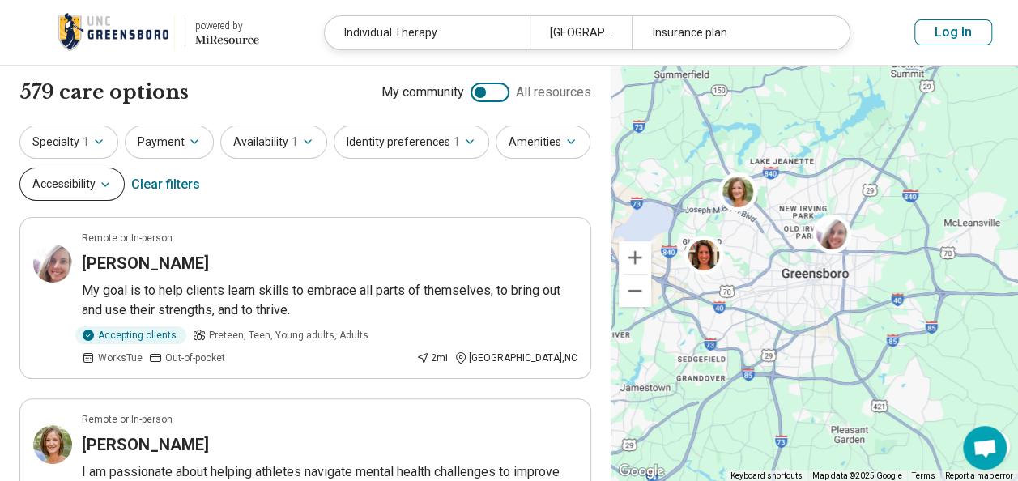
click at [87, 186] on button "Accessibility" at bounding box center [71, 184] width 105 height 33
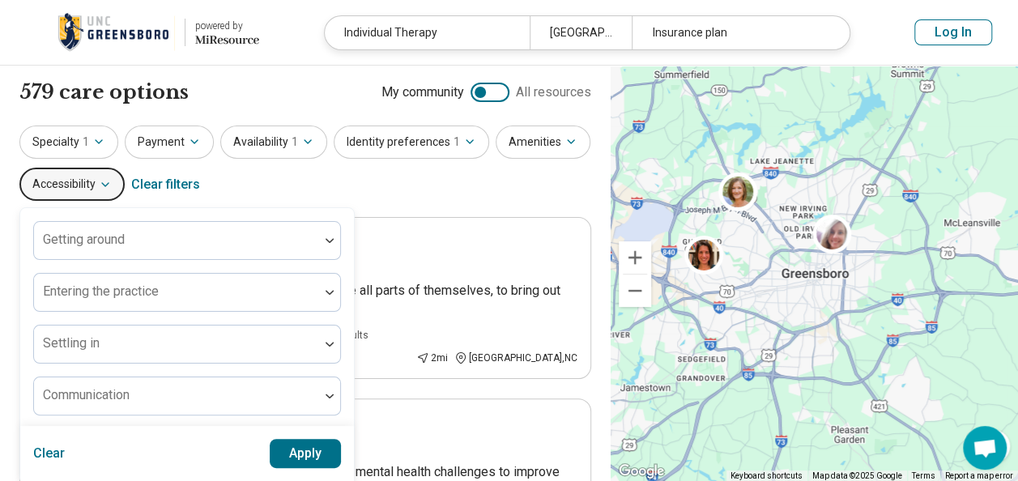
click at [324, 180] on div "Specialty 1 Payment Availability 1 Identity preferences 1 Amenities Accessibili…" at bounding box center [305, 165] width 572 height 79
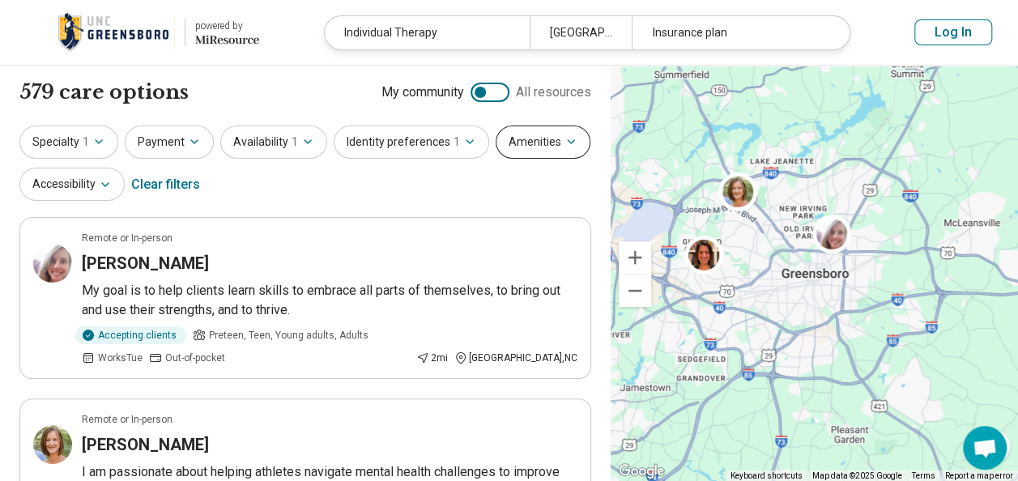
click at [529, 156] on button "Amenities" at bounding box center [543, 142] width 95 height 33
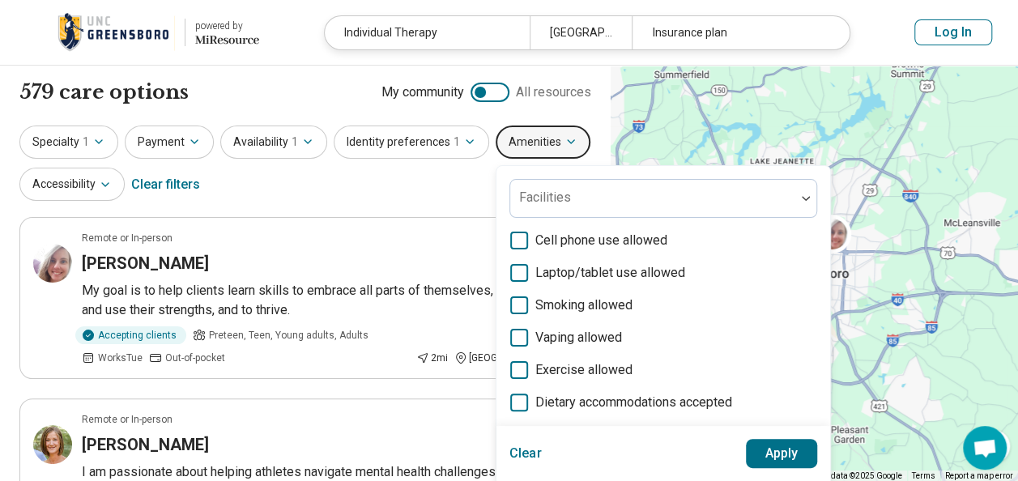
click at [403, 173] on div "Specialty 1 Payment Availability 1 Identity preferences 1 Amenities Facilities …" at bounding box center [305, 165] width 572 height 79
